Goal: Task Accomplishment & Management: Use online tool/utility

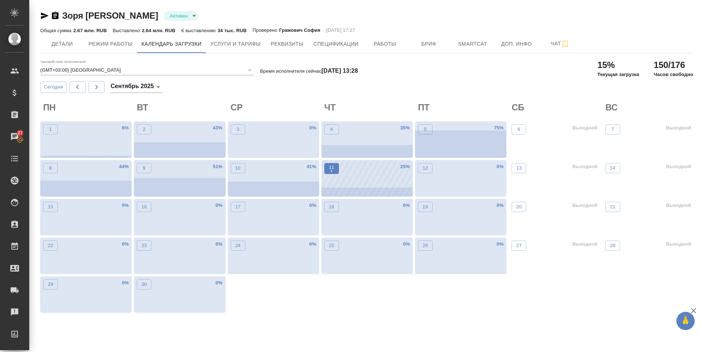
click at [335, 169] on button "11 •" at bounding box center [331, 168] width 15 height 11
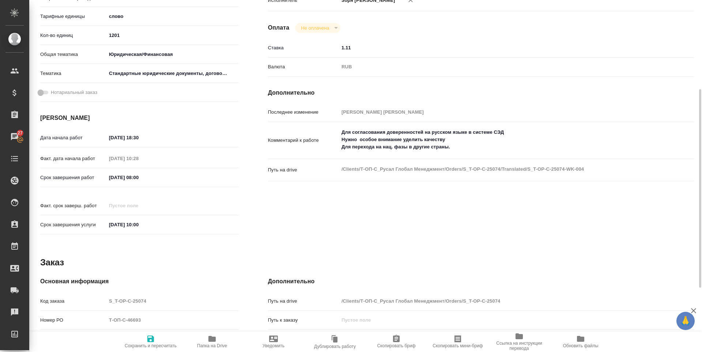
scroll to position [272, 0]
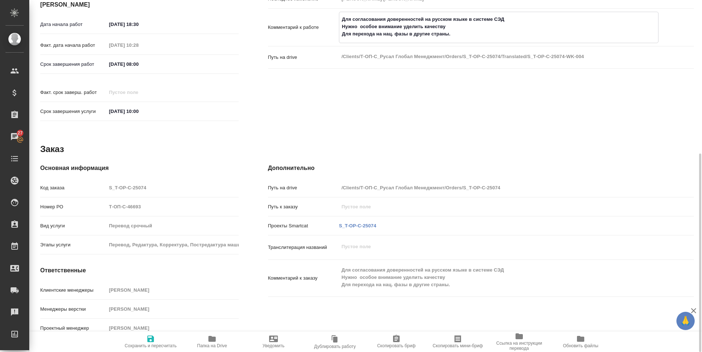
drag, startPoint x: 353, startPoint y: 42, endPoint x: 409, endPoint y: 44, distance: 55.9
click at [409, 40] on textarea "Для согласования доверенностей на русском языке в системе СЭД Нужно особое вним…" at bounding box center [498, 26] width 319 height 27
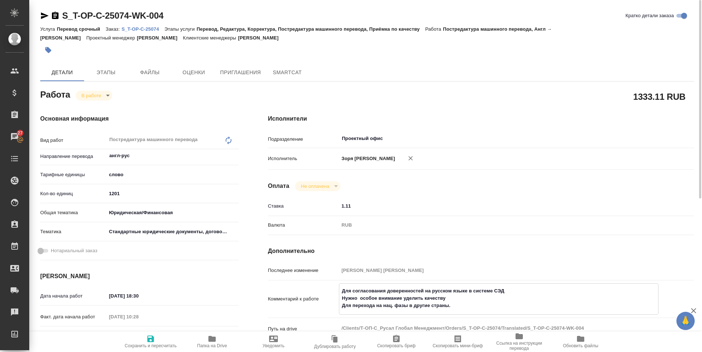
click at [42, 19] on icon "button" at bounding box center [44, 15] width 9 height 9
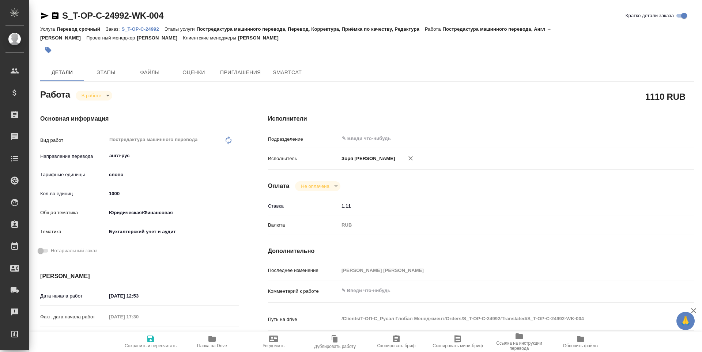
type textarea "x"
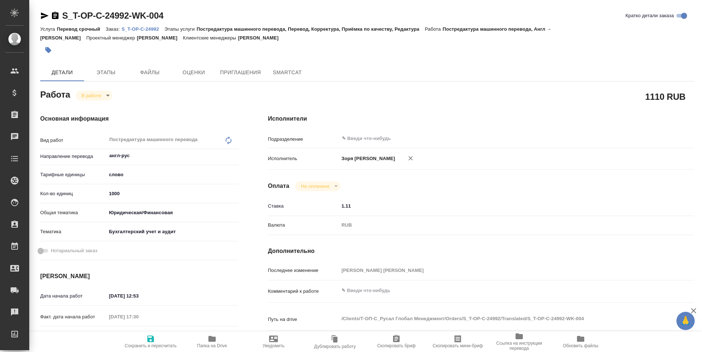
type textarea "x"
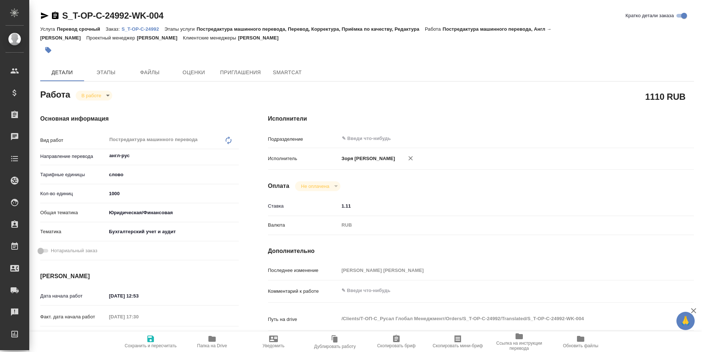
click at [211, 342] on icon "button" at bounding box center [211, 339] width 7 height 6
type textarea "x"
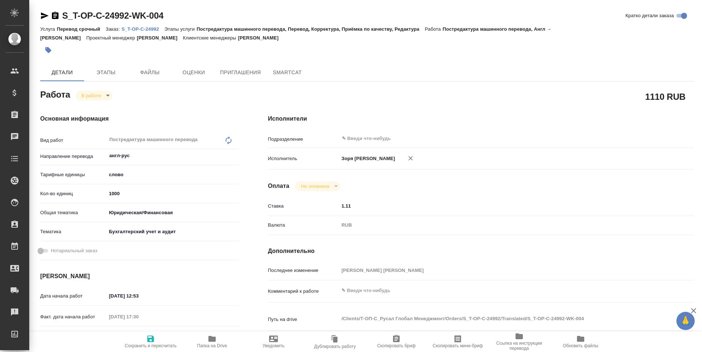
type textarea "x"
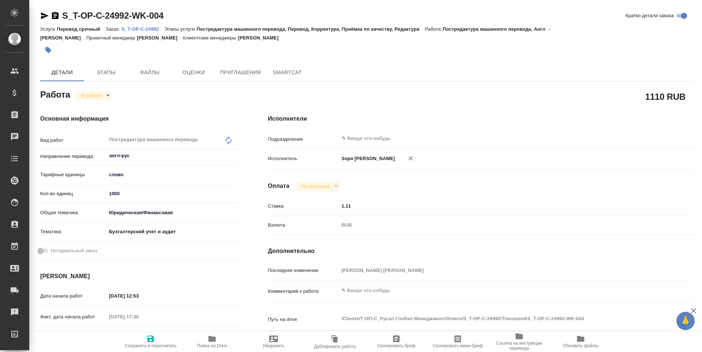
type textarea "x"
